Goal: Task Accomplishment & Management: Use online tool/utility

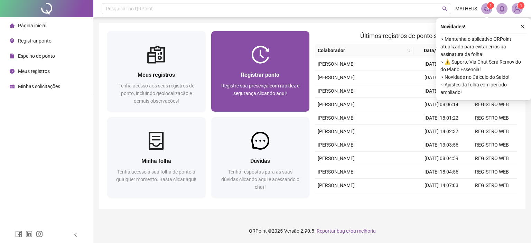
click at [235, 66] on div "Registrar ponto Registre sua presença com rapidez e segurança clicando aqui!" at bounding box center [260, 88] width 98 height 48
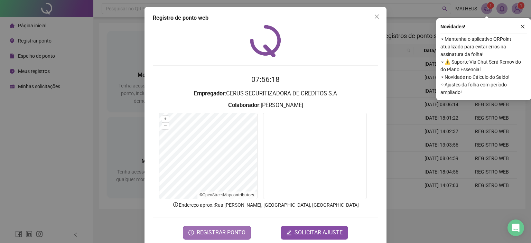
click at [200, 227] on button "REGISTRAR PONTO" at bounding box center [217, 233] width 68 height 14
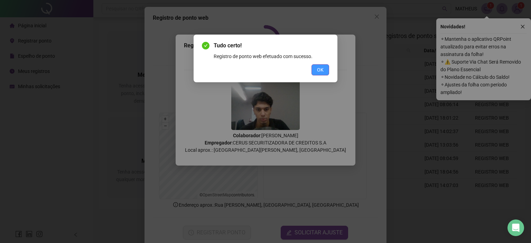
click at [319, 72] on span "OK" at bounding box center [320, 70] width 7 height 8
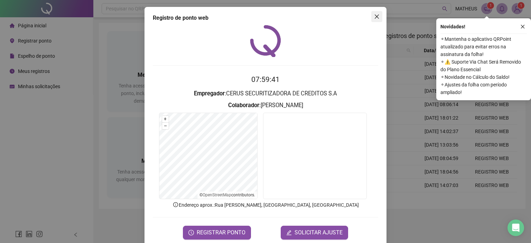
click at [372, 12] on button "Close" at bounding box center [376, 16] width 11 height 11
